Goal: Information Seeking & Learning: Learn about a topic

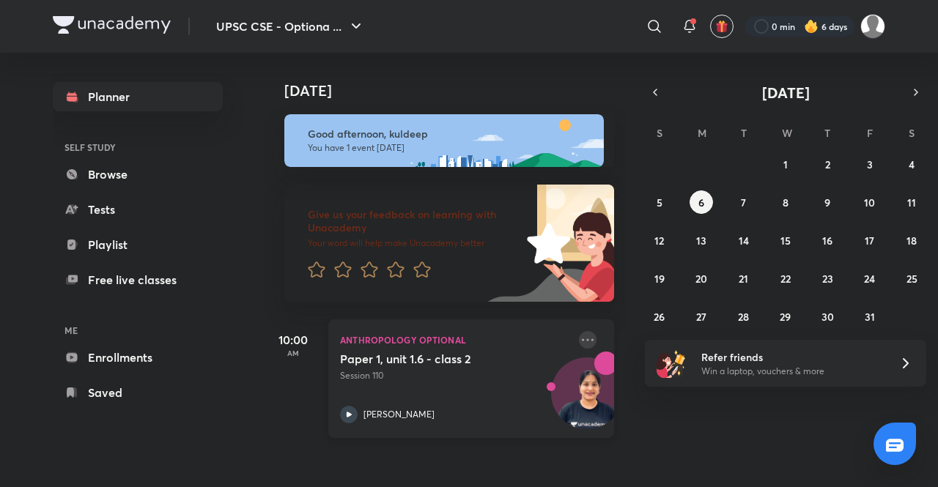
click at [581, 336] on icon at bounding box center [588, 340] width 18 height 18
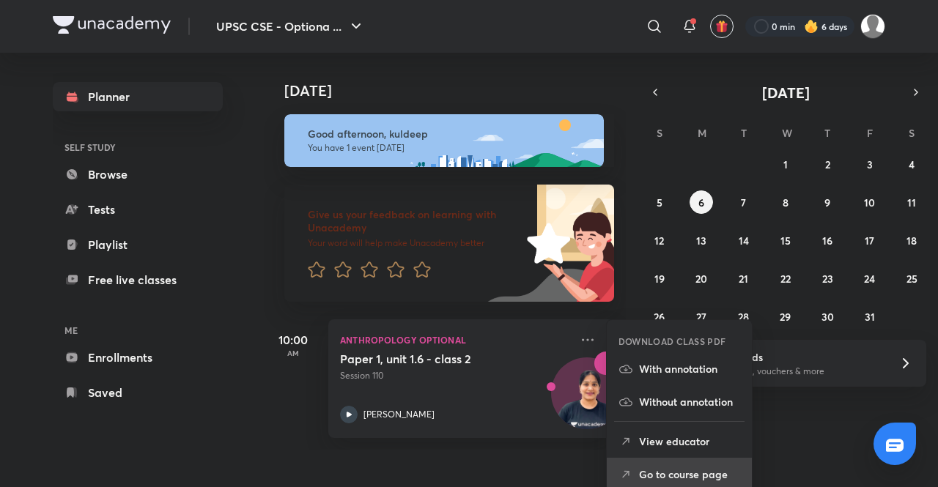
click at [691, 470] on p "Go to course page" at bounding box center [689, 474] width 101 height 15
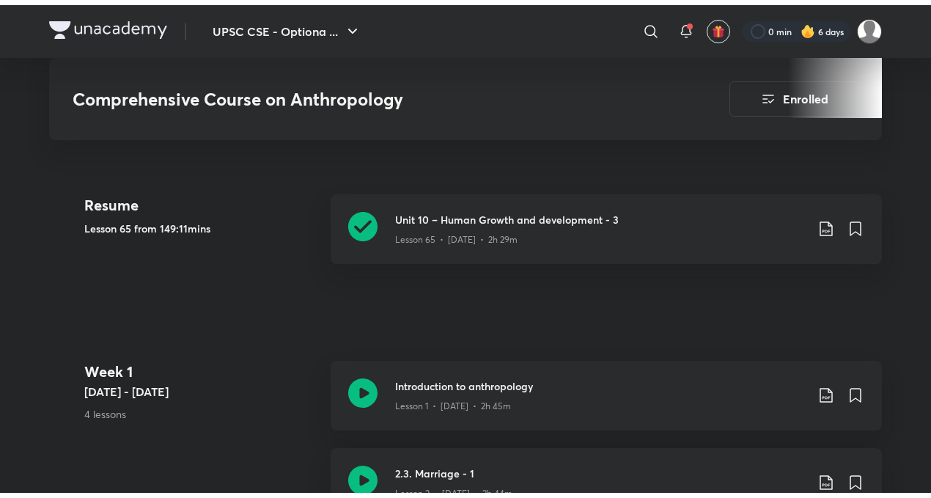
scroll to position [562, 0]
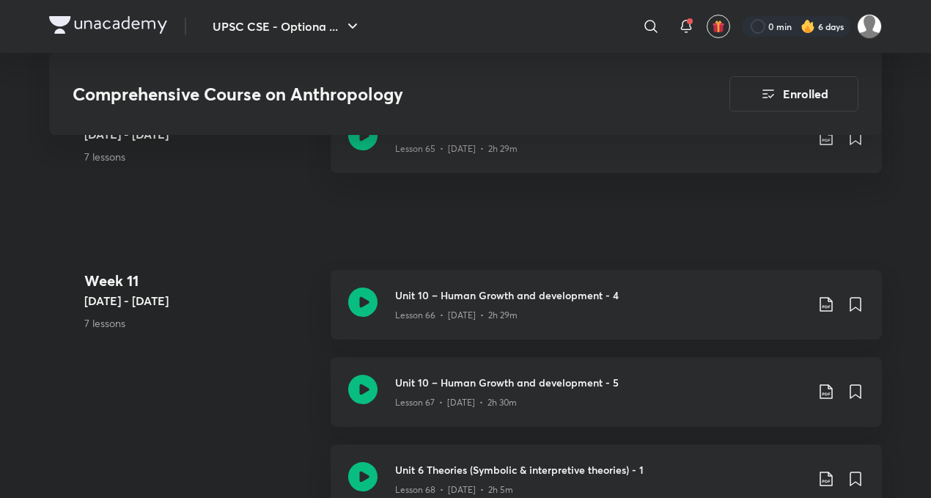
scroll to position [7115, 0]
click at [647, 315] on div "Lesson 66 • [DATE] • 2h 29m" at bounding box center [600, 311] width 411 height 19
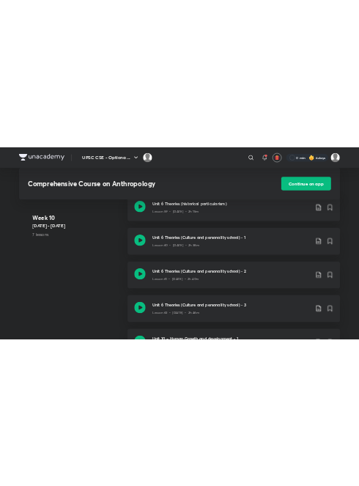
scroll to position [7042, 0]
